Goal: Transaction & Acquisition: Purchase product/service

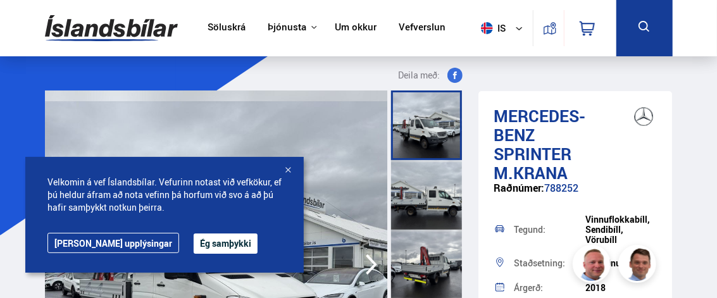
click at [94, 249] on link "[PERSON_NAME] upplýsingar" at bounding box center [113, 243] width 132 height 20
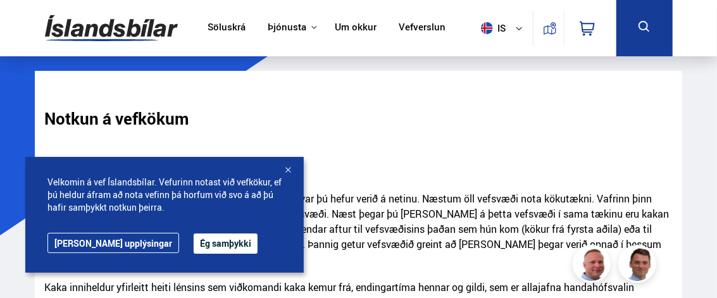
click at [105, 242] on link "[PERSON_NAME] upplýsingar" at bounding box center [113, 243] width 132 height 20
click at [107, 240] on link "[PERSON_NAME] upplýsingar" at bounding box center [113, 243] width 132 height 20
click at [288, 167] on div at bounding box center [287, 170] width 13 height 13
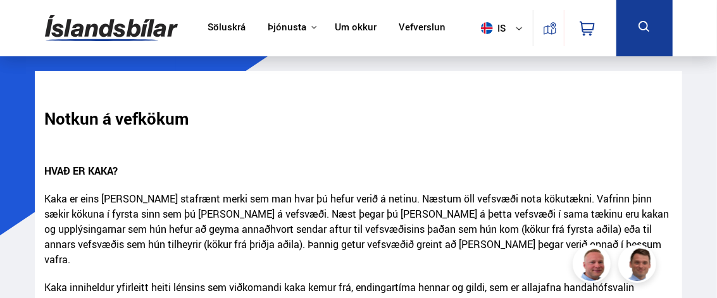
click at [223, 25] on link "Söluskrá" at bounding box center [226, 28] width 38 height 13
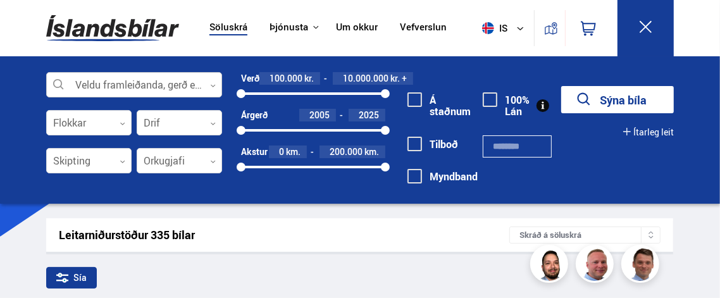
click at [108, 81] on div at bounding box center [134, 85] width 176 height 25
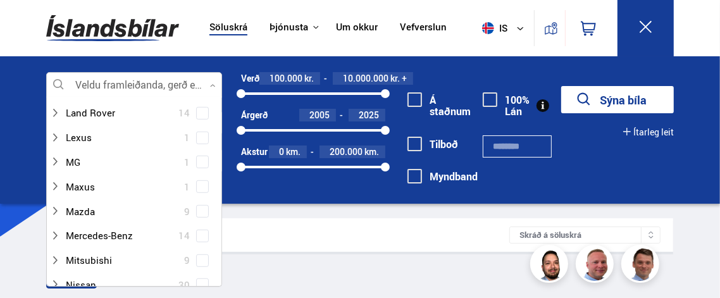
scroll to position [402, 0]
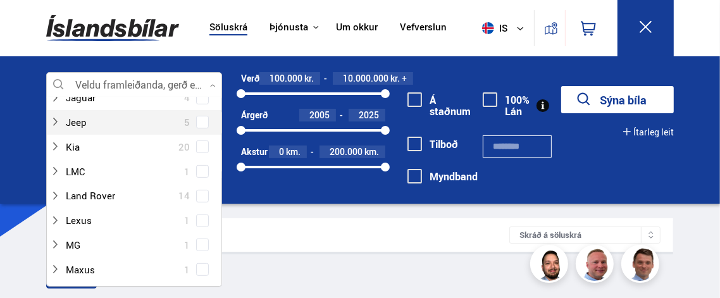
click at [218, 114] on div "Jeep 5" at bounding box center [134, 122] width 175 height 25
click at [218, 115] on div "Jeep 5" at bounding box center [134, 122] width 175 height 25
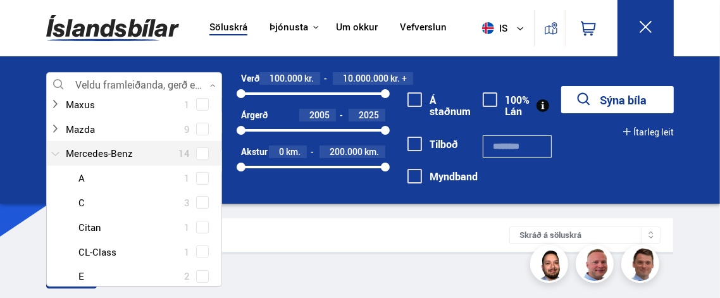
click at [103, 152] on div at bounding box center [121, 153] width 143 height 18
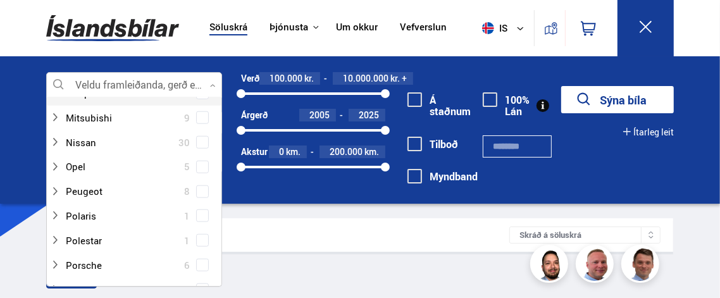
scroll to position [732, 0]
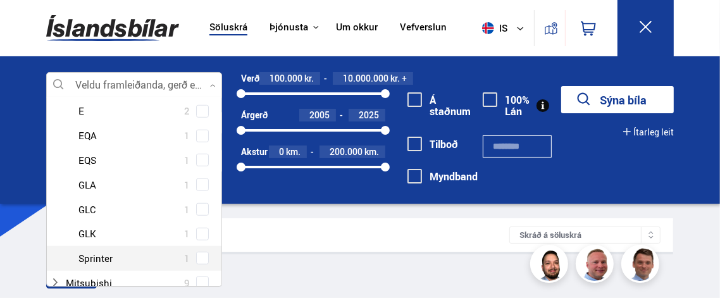
click at [97, 263] on div at bounding box center [146, 258] width 143 height 18
click at [97, 257] on div at bounding box center [146, 258] width 143 height 18
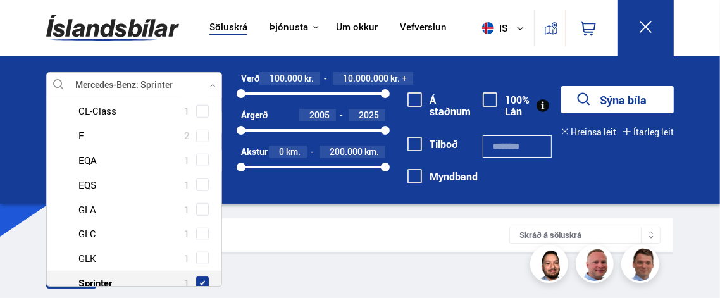
click at [197, 276] on span at bounding box center [202, 282] width 13 height 13
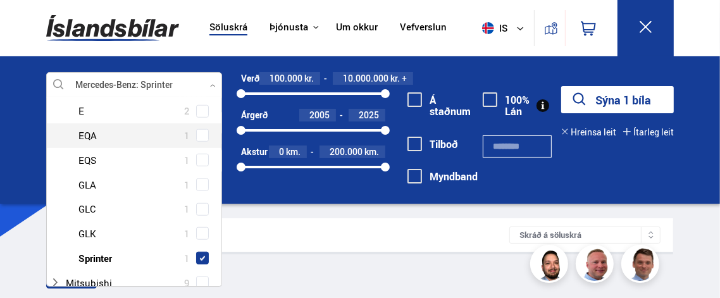
click at [154, 147] on div "Mercedes-Benz A 1 Mercedes-Benz C 3 Mercedes-Benz Citan 1 Mercedes-Benz CL-Clas…" at bounding box center [134, 136] width 175 height 270
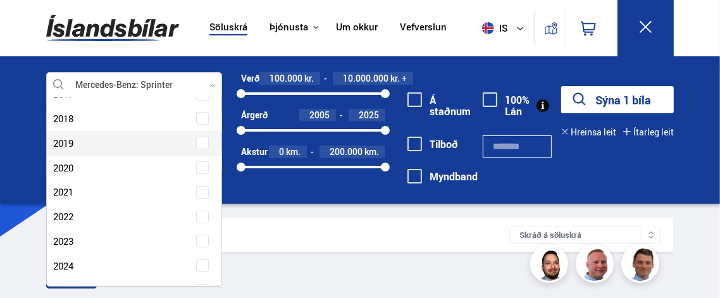
scroll to position [3236, 0]
click at [200, 141] on span at bounding box center [202, 143] width 5 height 5
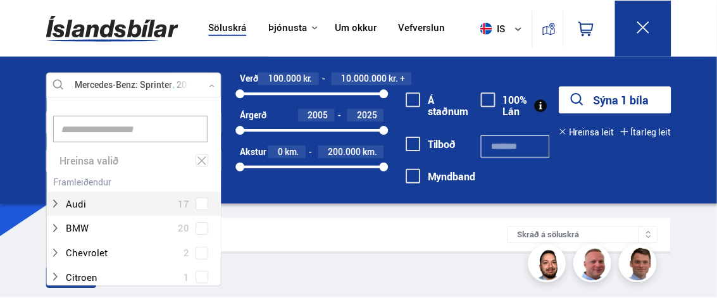
scroll to position [0, 0]
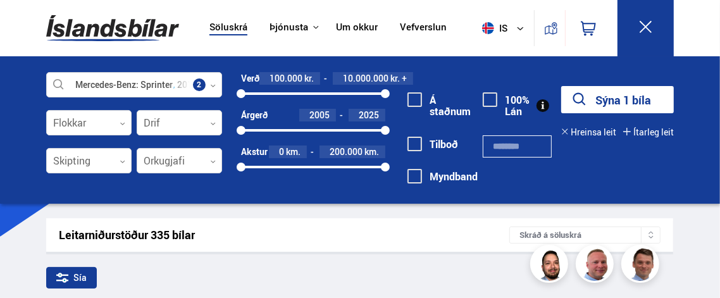
click at [256, 189] on div "Mercedes-Benz Sprinter 2018 Veldu framleiðanda, gerð eða eiginleika 2 Flokkar 0…" at bounding box center [360, 136] width 648 height 128
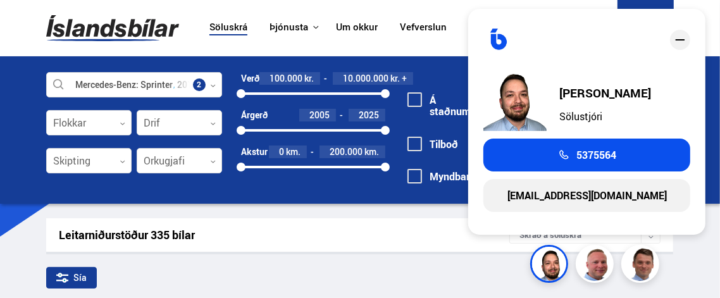
click at [681, 39] on icon "close" at bounding box center [680, 39] width 9 height 1
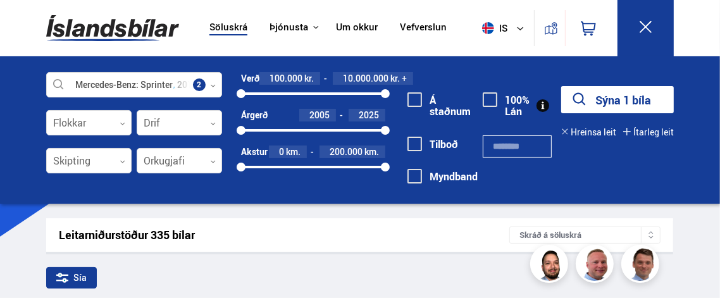
click at [461, 274] on div "Sía" at bounding box center [359, 280] width 627 height 27
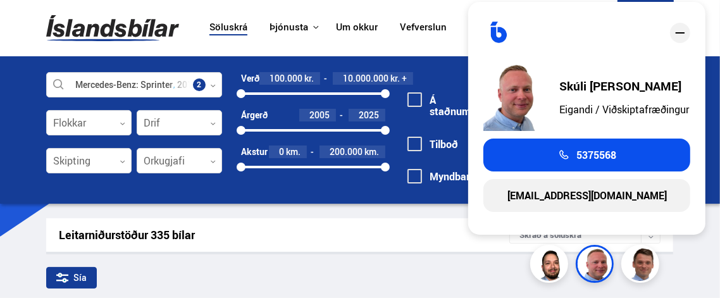
drag, startPoint x: 717, startPoint y: 86, endPoint x: 716, endPoint y: 115, distance: 29.1
click at [716, 115] on div "Mercedes-Benz Sprinter 2018 Veldu framleiðanda, gerð eða eiginleika 2 Flokkar 0…" at bounding box center [360, 129] width 720 height 147
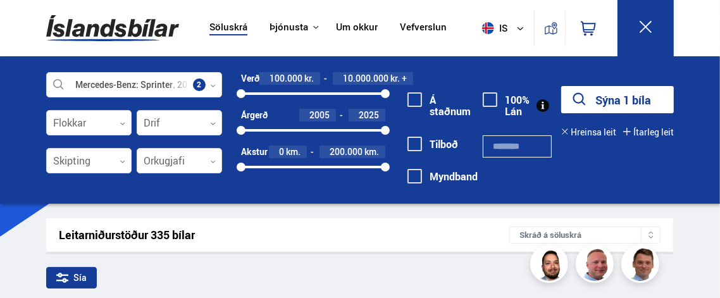
click at [617, 99] on button "Sýna 1 bíla" at bounding box center [617, 99] width 113 height 27
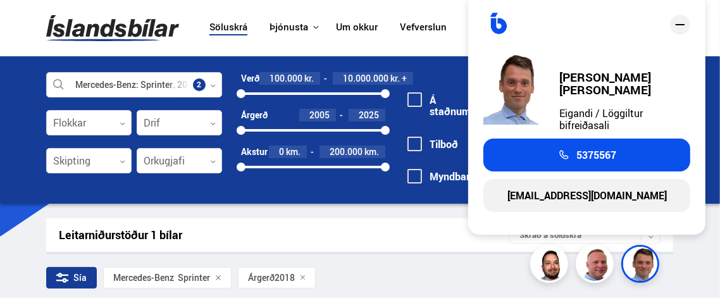
click at [679, 28] on icon "close" at bounding box center [679, 24] width 15 height 15
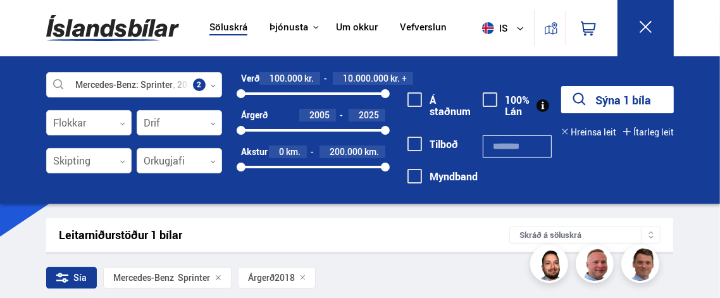
click at [419, 278] on div "Sía Mercedes-Benz Sprinter Árgerð 2018" at bounding box center [359, 280] width 627 height 27
click at [254, 243] on div "Leitarniðurstöður 1 bílar Skráð á [GEOGRAPHIC_DATA]" at bounding box center [359, 235] width 627 height 34
click at [347, 275] on div "Sía Mercedes-Benz Sprinter Árgerð 2018" at bounding box center [359, 280] width 627 height 27
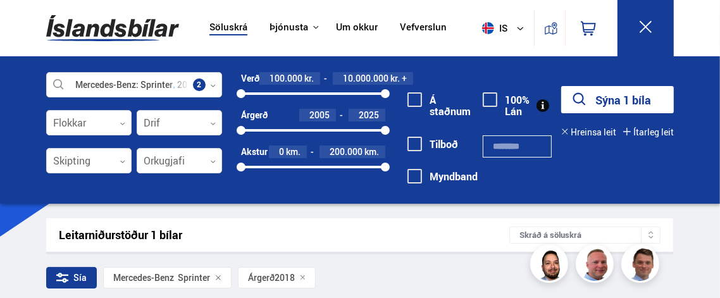
click at [346, 287] on div "Sía Mercedes-Benz Sprinter Árgerð 2018" at bounding box center [359, 280] width 627 height 27
click at [352, 278] on div "Sía Mercedes-Benz Sprinter Árgerð 2018" at bounding box center [359, 280] width 627 height 27
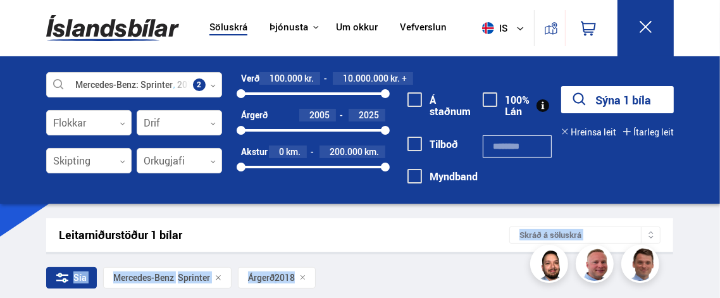
drag, startPoint x: 356, startPoint y: 279, endPoint x: 365, endPoint y: 235, distance: 44.5
click at [538, 233] on div "Skráð á söluskrá" at bounding box center [584, 234] width 151 height 17
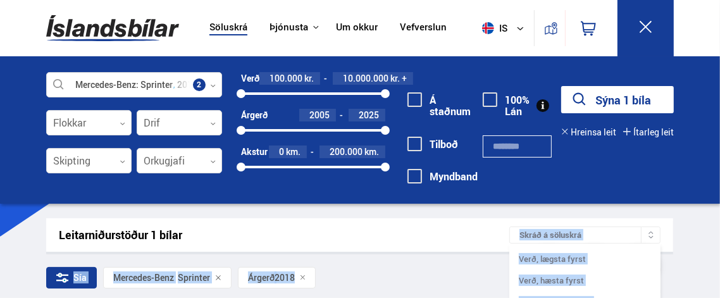
click at [538, 233] on div "Skráð á söluskrá" at bounding box center [584, 234] width 151 height 17
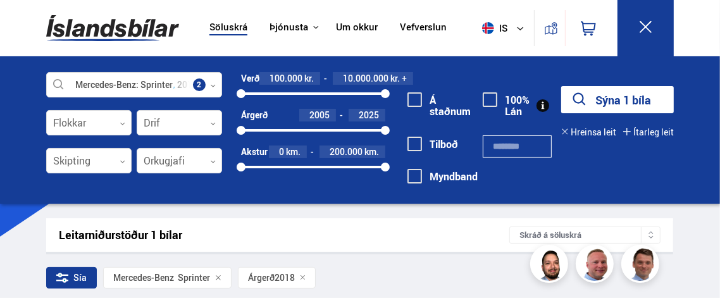
click at [361, 288] on div "Sía Mercedes-Benz Sprinter Árgerð 2018" at bounding box center [359, 280] width 627 height 27
click at [73, 277] on div "Sía" at bounding box center [71, 278] width 51 height 22
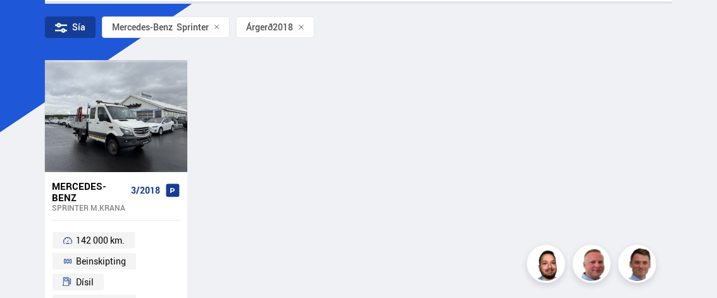
scroll to position [101, 0]
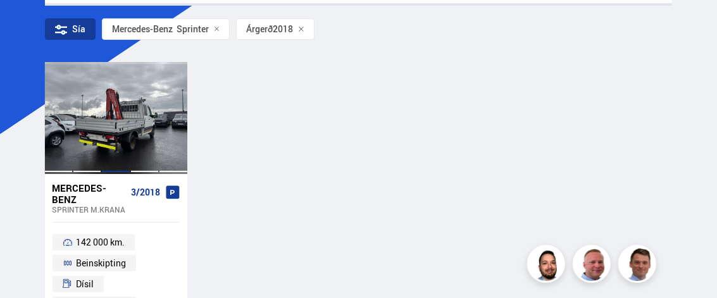
click at [122, 121] on div at bounding box center [115, 118] width 28 height 112
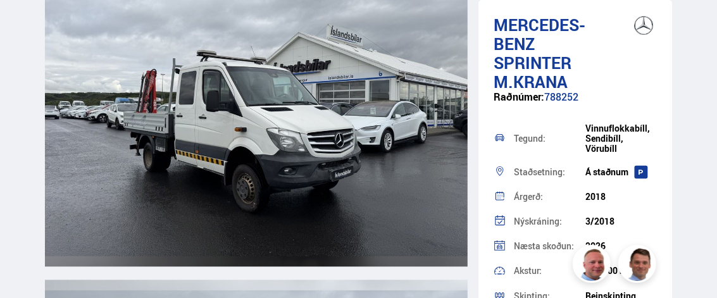
scroll to position [1189, 0]
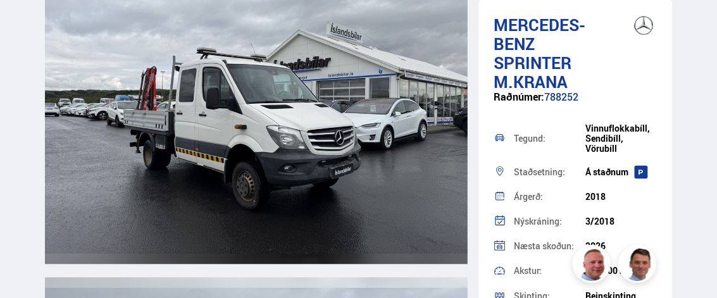
drag, startPoint x: 672, startPoint y: 30, endPoint x: 683, endPoint y: 42, distance: 16.6
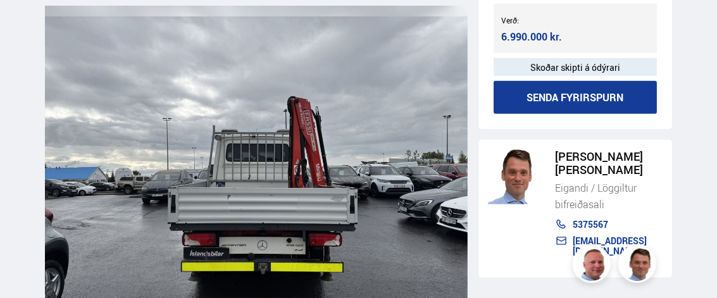
scroll to position [538, 0]
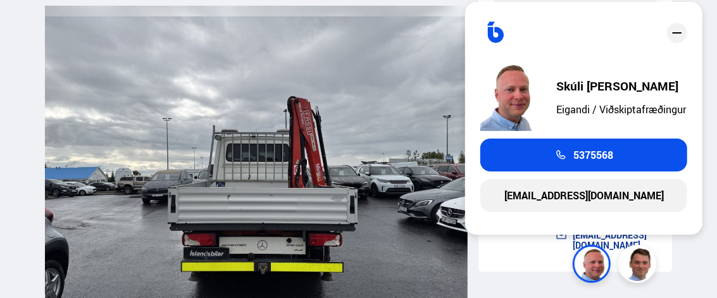
click at [314, 246] on img at bounding box center [256, 175] width 423 height 338
